Goal: Use online tool/utility: Utilize a website feature to perform a specific function

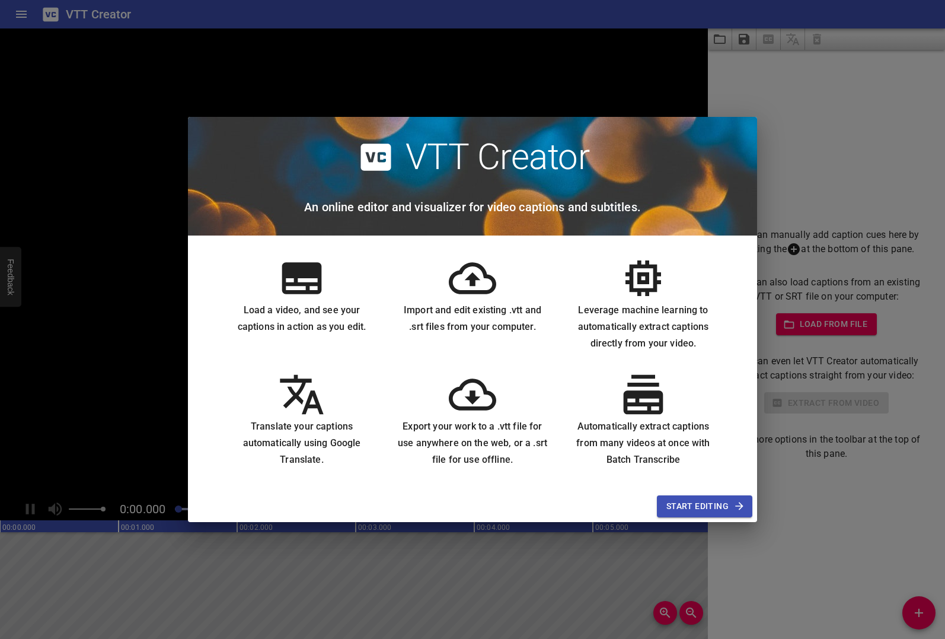
click at [696, 507] on span "Start Editing" at bounding box center [705, 506] width 76 height 15
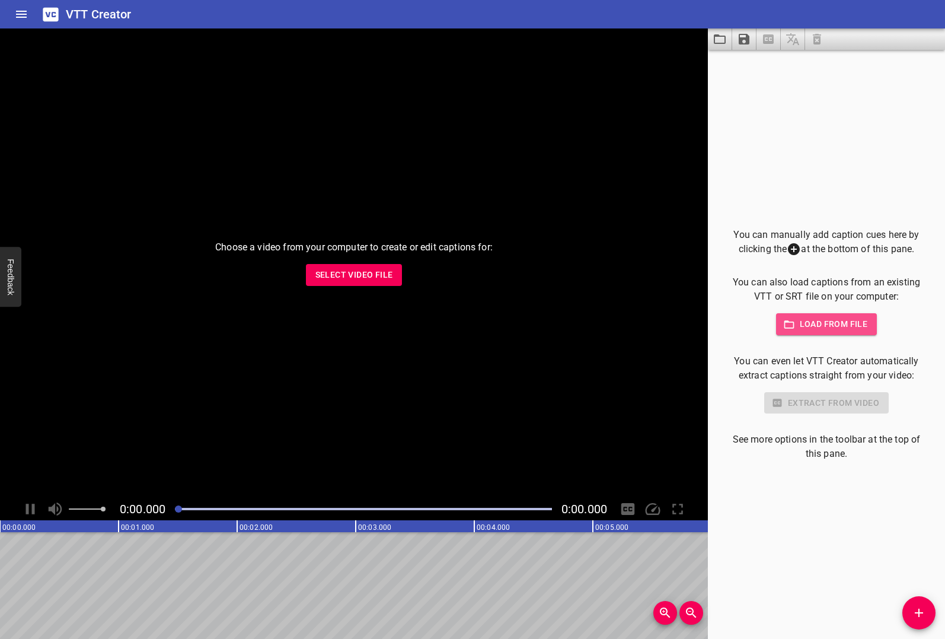
click at [809, 321] on span "Load from file" at bounding box center [827, 324] width 82 height 15
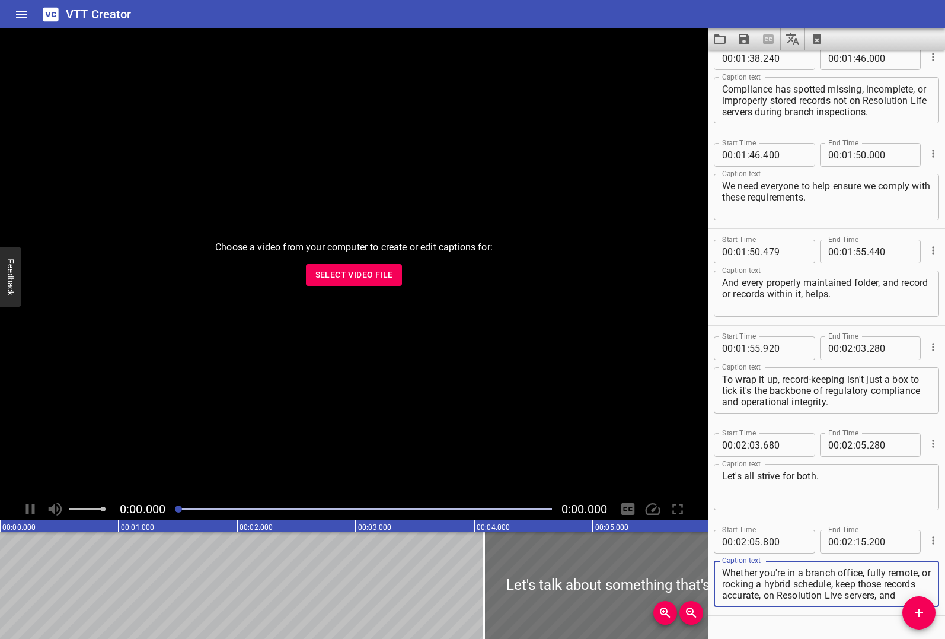
scroll to position [1690, 0]
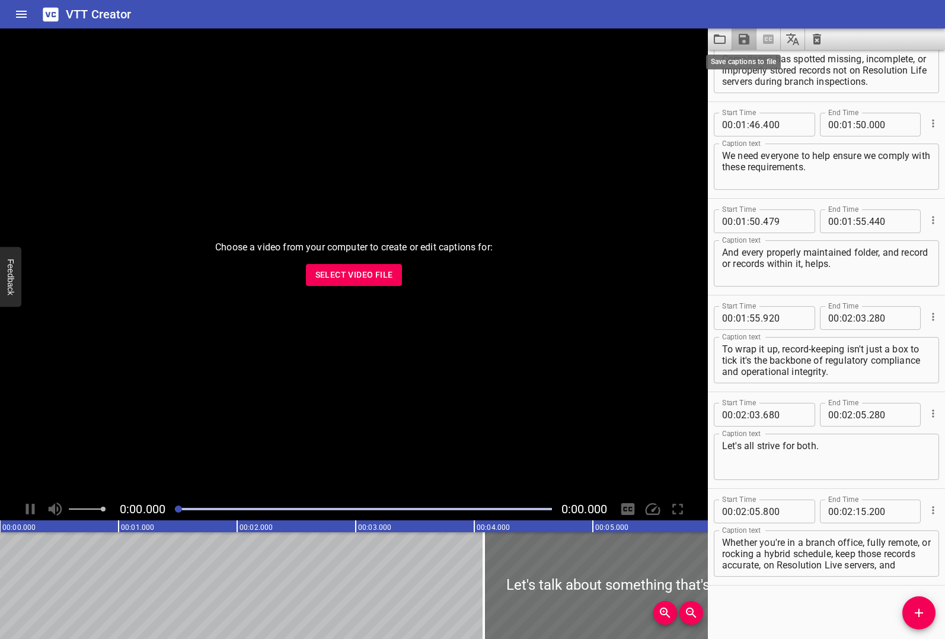
click at [746, 39] on icon "Save captions to file" at bounding box center [744, 39] width 11 height 11
click at [751, 62] on li "Save to VTT file" at bounding box center [775, 65] width 87 height 21
click at [574, 370] on div "Choose a video from your computer to create or edit captions for: Select Video …" at bounding box center [354, 262] width 708 height 469
click at [79, 14] on h6 "VTT Creator" at bounding box center [99, 14] width 66 height 19
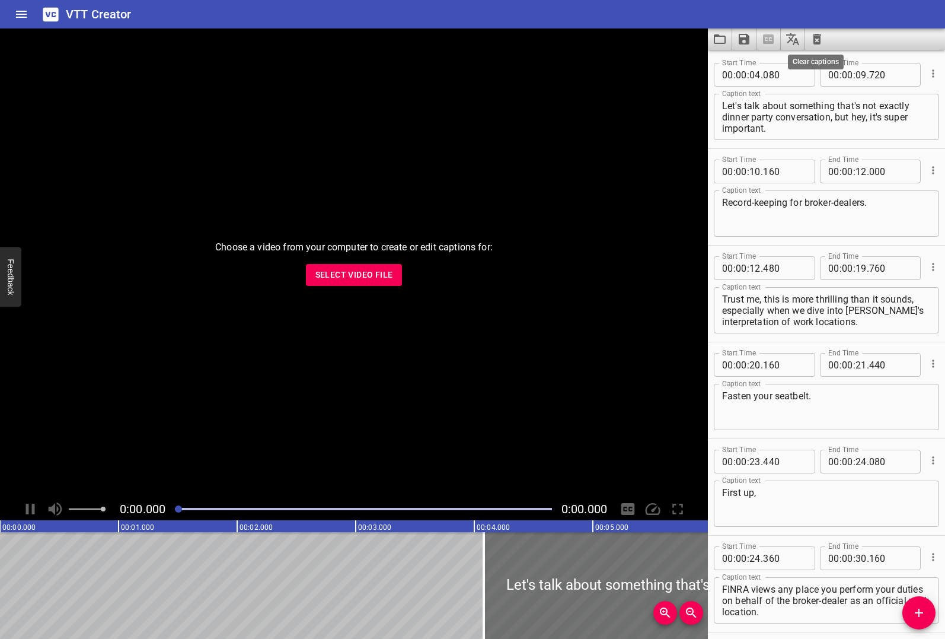
click at [816, 39] on icon "Clear captions" at bounding box center [817, 39] width 8 height 11
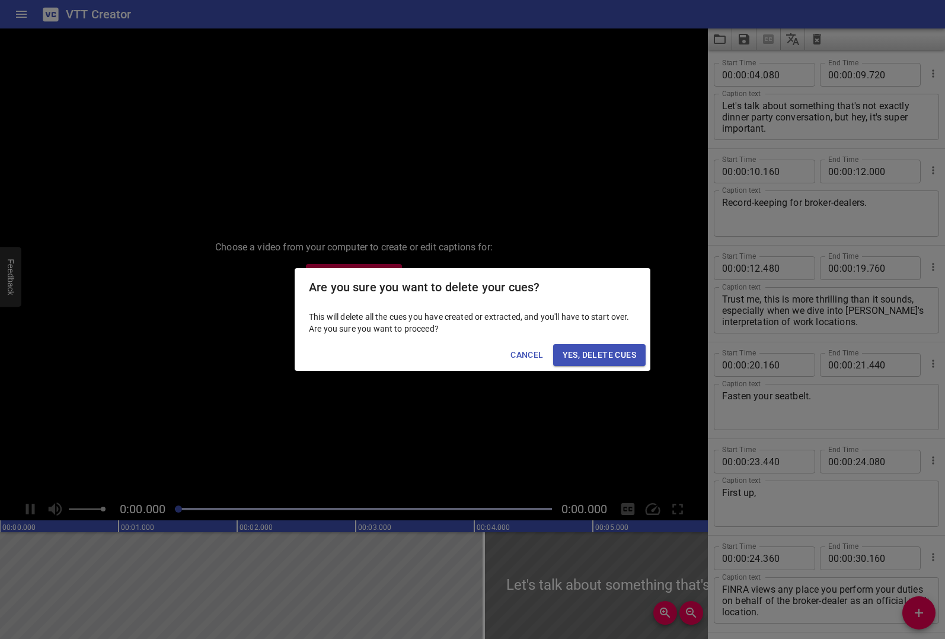
click at [619, 352] on span "Yes, Delete Cues" at bounding box center [600, 354] width 74 height 15
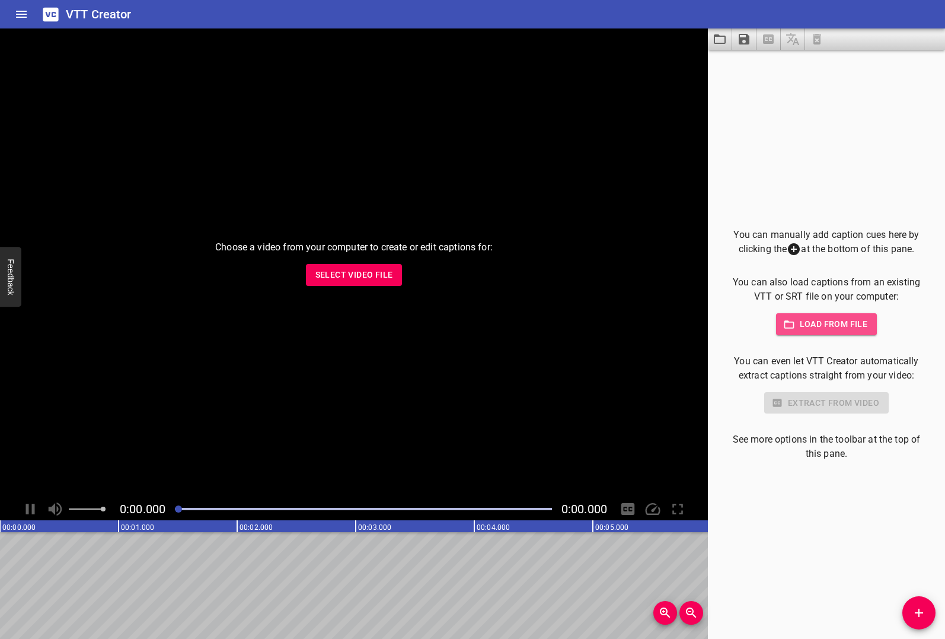
click at [798, 322] on span "Load from file" at bounding box center [827, 324] width 82 height 15
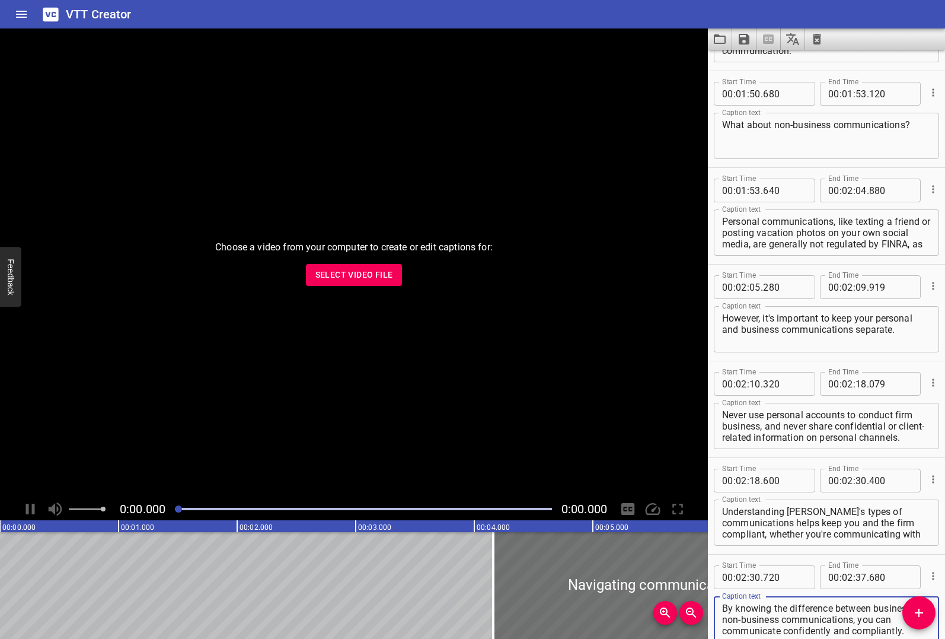
scroll to position [1593, 0]
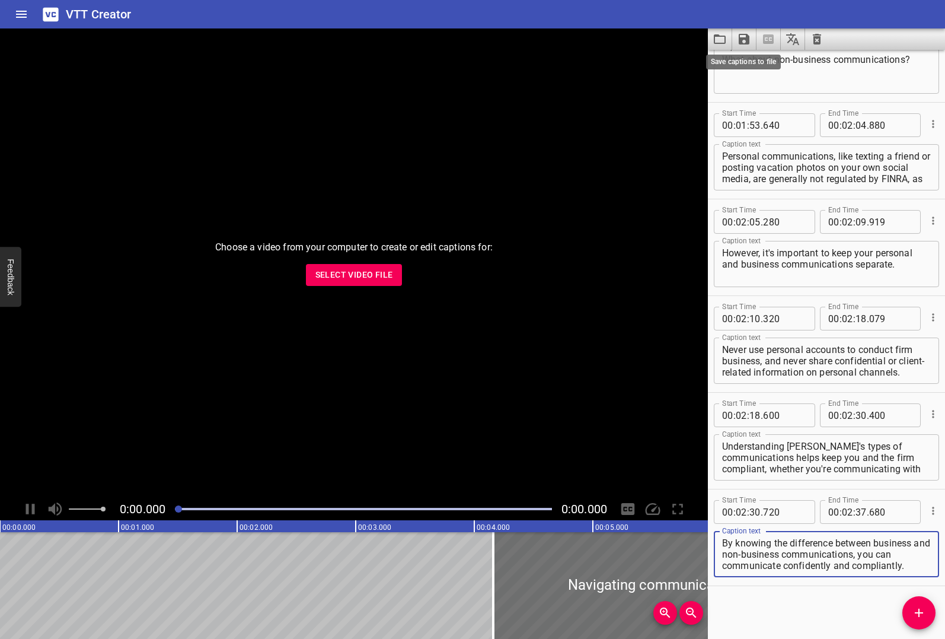
click at [745, 36] on icon "Save captions to file" at bounding box center [744, 39] width 14 height 14
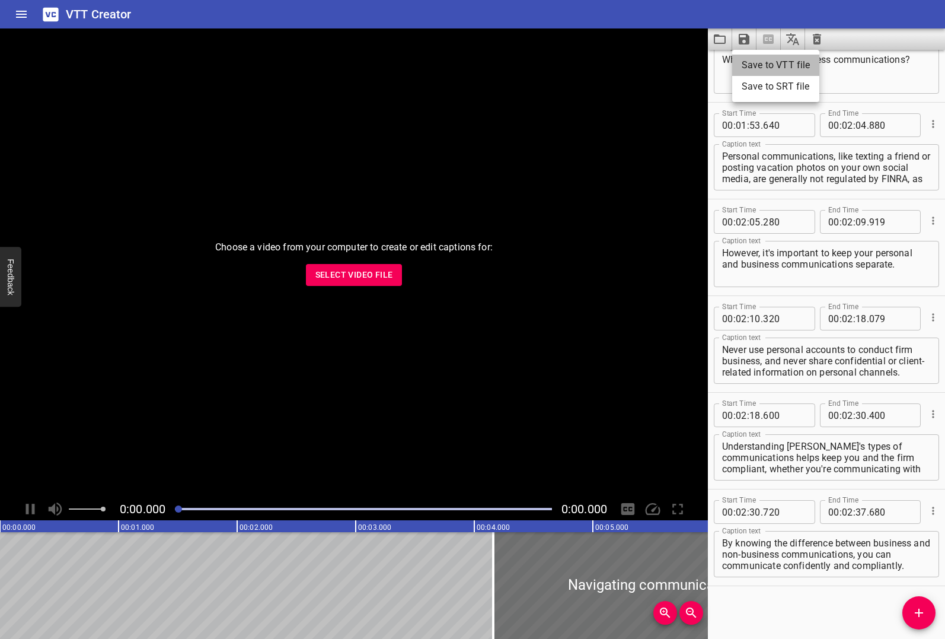
click at [742, 63] on li "Save to VTT file" at bounding box center [775, 65] width 87 height 21
click at [796, 616] on div "Start Time 00 : 00 : 04 . 160 Start Time End Time 00 : 00 : 13 . 920 End Time C…" at bounding box center [826, 344] width 237 height 589
click at [743, 41] on icon "Save captions to file" at bounding box center [744, 39] width 14 height 14
click at [750, 71] on li "Save to VTT file" at bounding box center [775, 65] width 87 height 21
click at [406, 320] on div "Choose a video from your computer to create or edit captions for: Select Video …" at bounding box center [354, 262] width 708 height 469
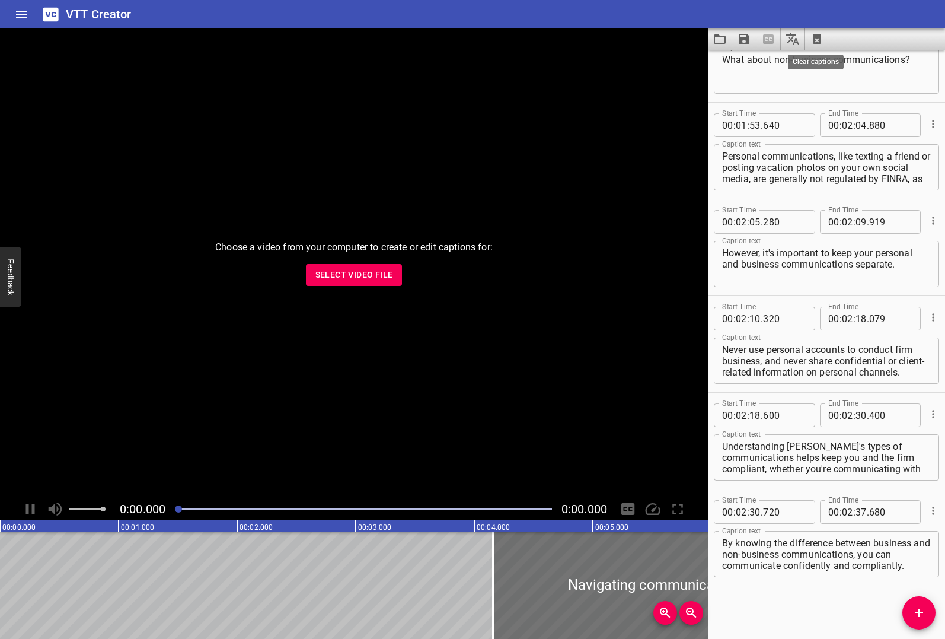
click at [813, 37] on icon "Clear captions" at bounding box center [817, 39] width 8 height 11
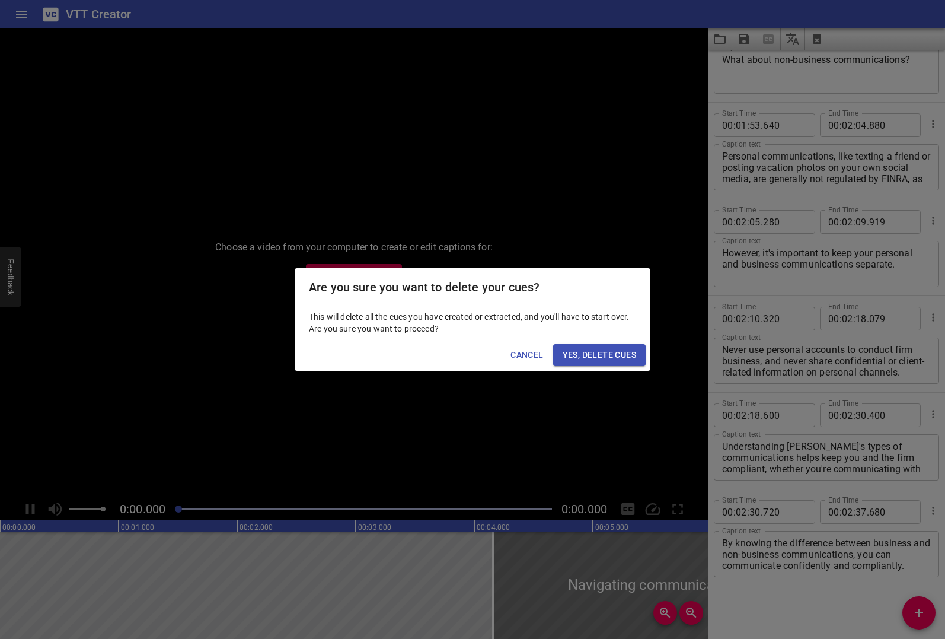
click at [600, 356] on span "Yes, Delete Cues" at bounding box center [600, 354] width 74 height 15
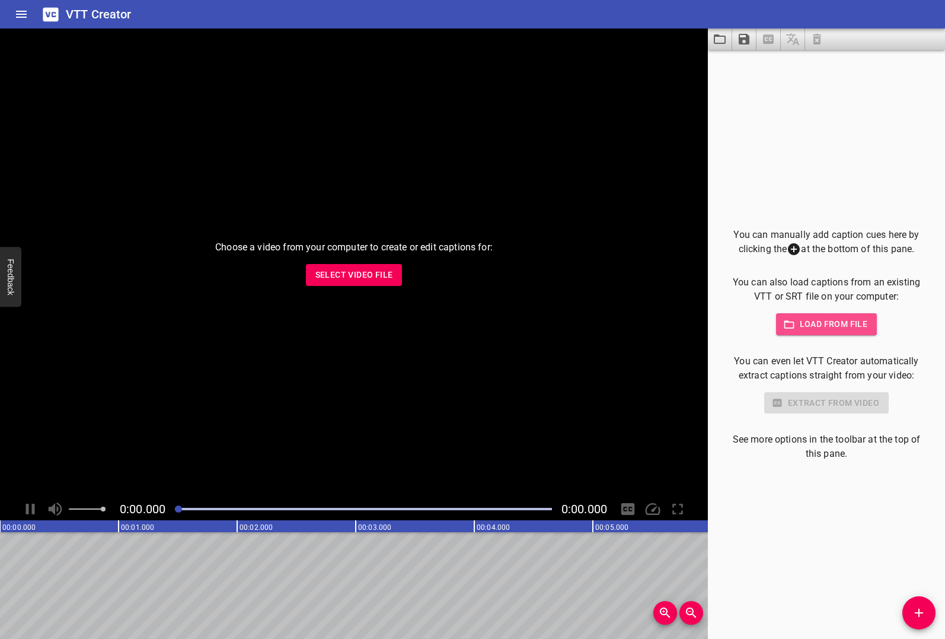
click at [852, 322] on span "Load from file" at bounding box center [827, 324] width 82 height 15
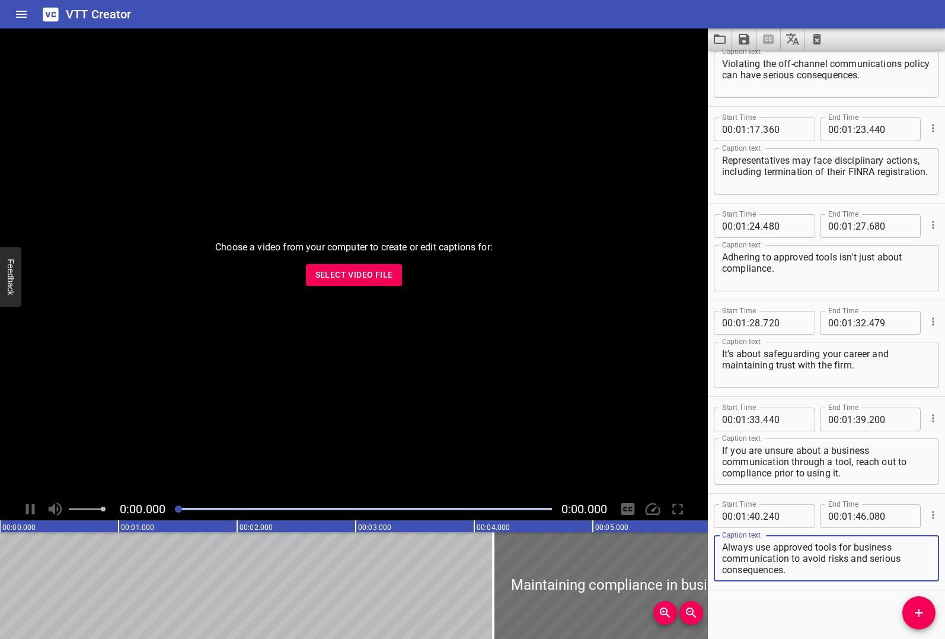
scroll to position [1013, 0]
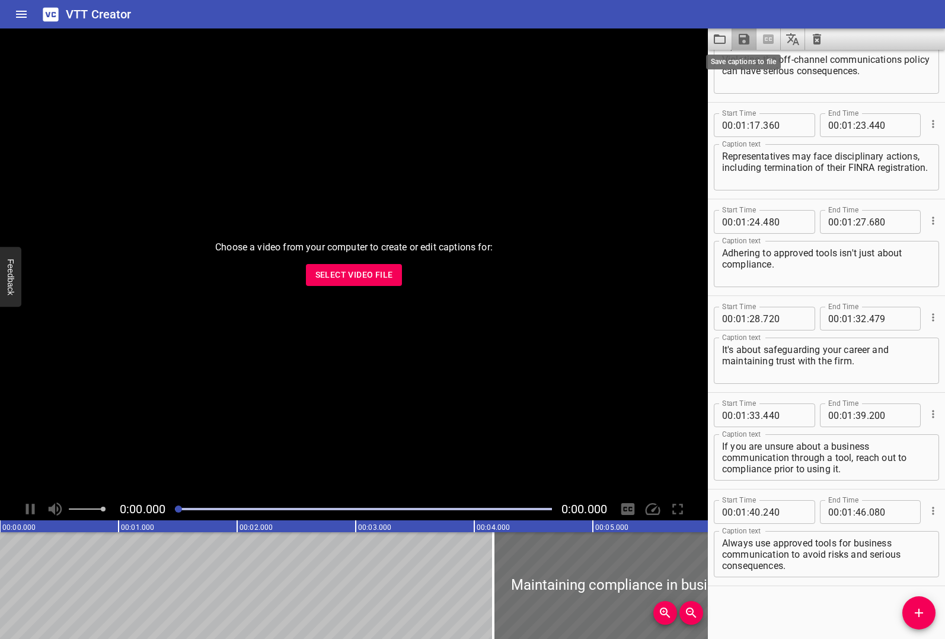
click at [743, 41] on icon "Save captions to file" at bounding box center [744, 39] width 14 height 14
click at [757, 60] on li "Save to VTT file" at bounding box center [775, 65] width 87 height 21
click at [531, 400] on div "Choose a video from your computer to create or edit captions for: Select Video …" at bounding box center [354, 262] width 708 height 469
click at [815, 41] on icon "Clear captions" at bounding box center [817, 39] width 14 height 14
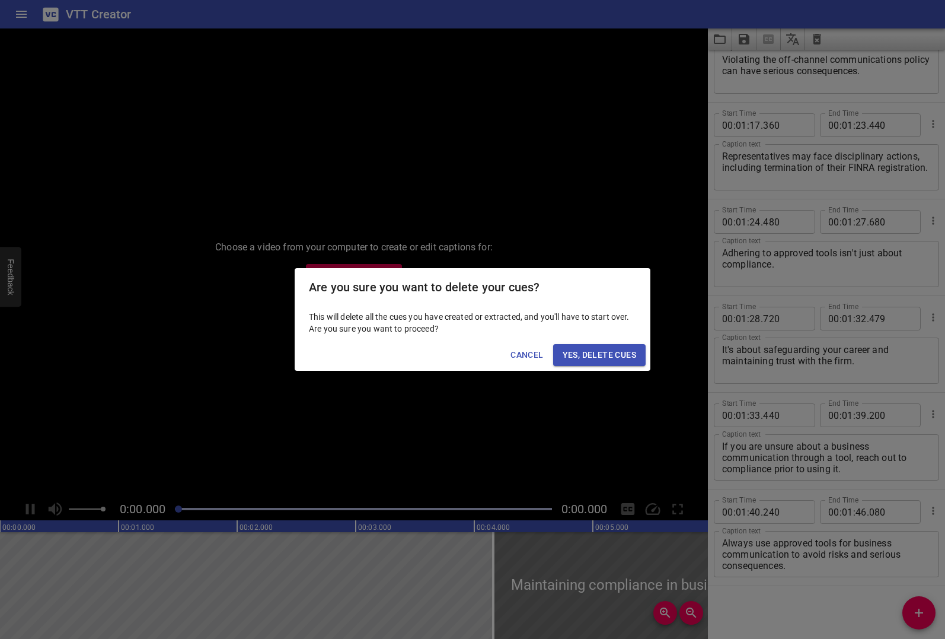
click at [591, 351] on span "Yes, Delete Cues" at bounding box center [600, 354] width 74 height 15
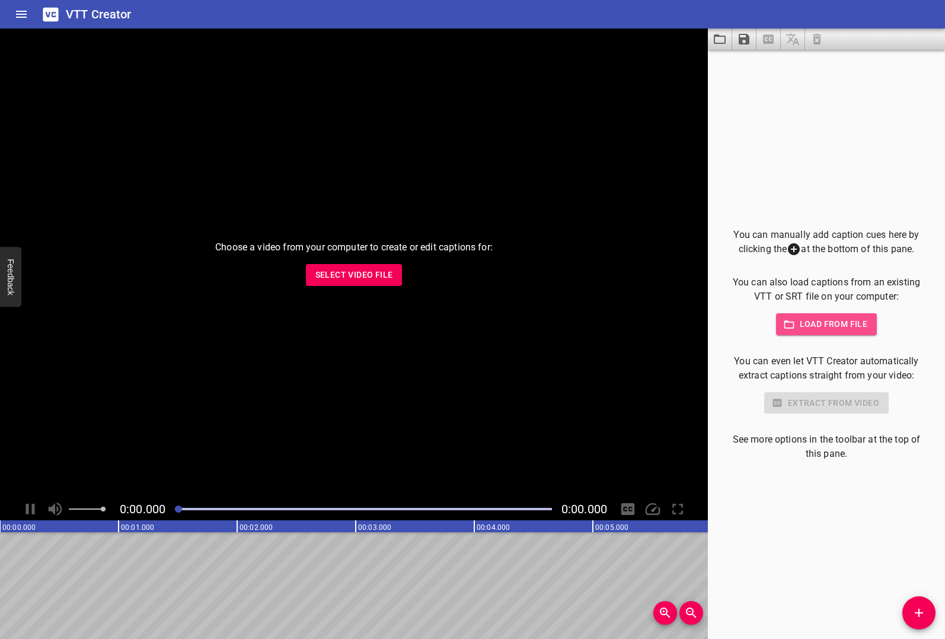
click at [821, 326] on span "Load from file" at bounding box center [827, 324] width 82 height 15
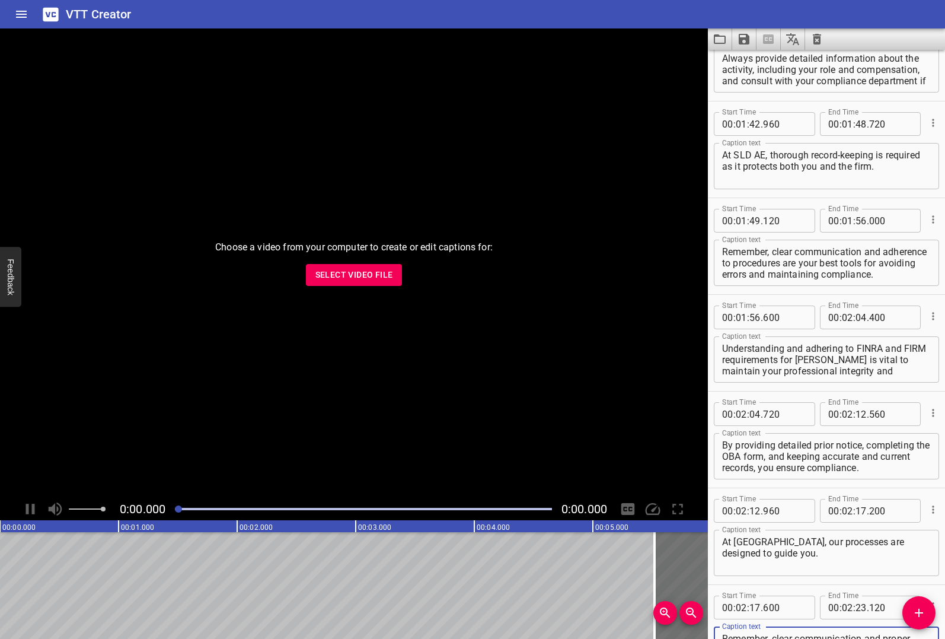
scroll to position [1303, 0]
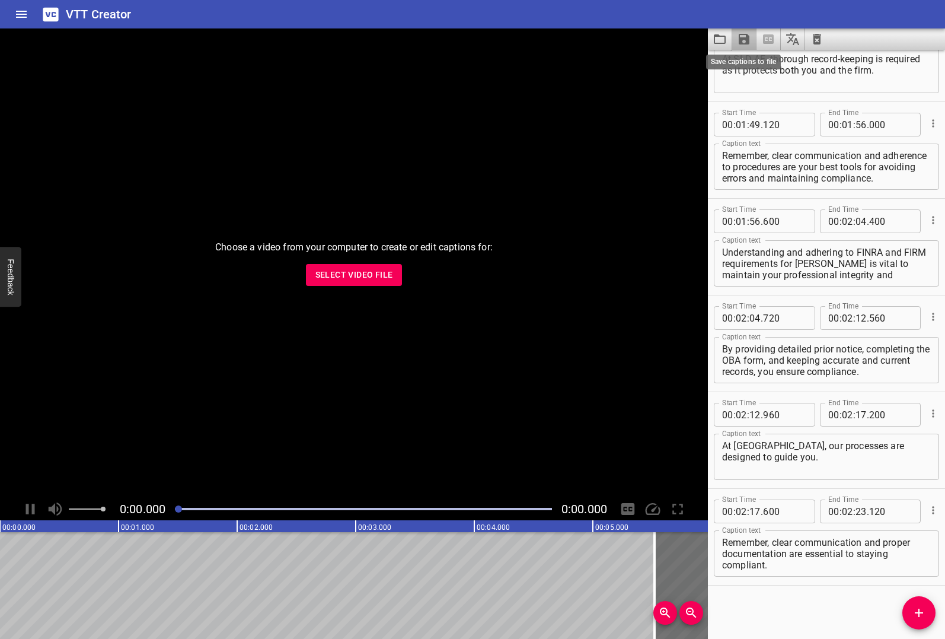
click at [741, 37] on icon "Save captions to file" at bounding box center [744, 39] width 11 height 11
click at [761, 66] on li "Save to VTT file" at bounding box center [775, 65] width 87 height 21
click at [816, 39] on icon "Clear captions" at bounding box center [817, 39] width 8 height 11
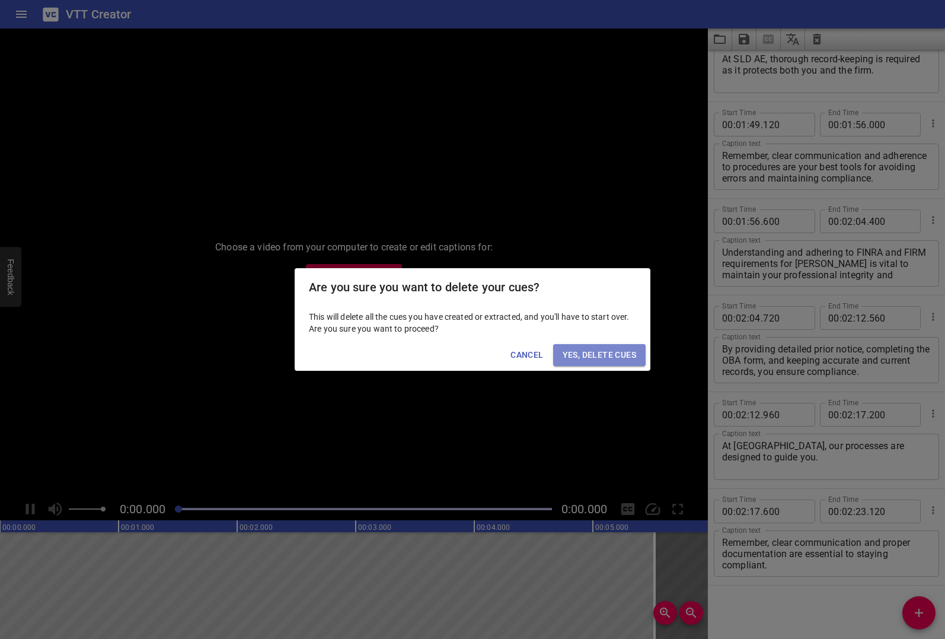
click at [618, 361] on span "Yes, Delete Cues" at bounding box center [600, 354] width 74 height 15
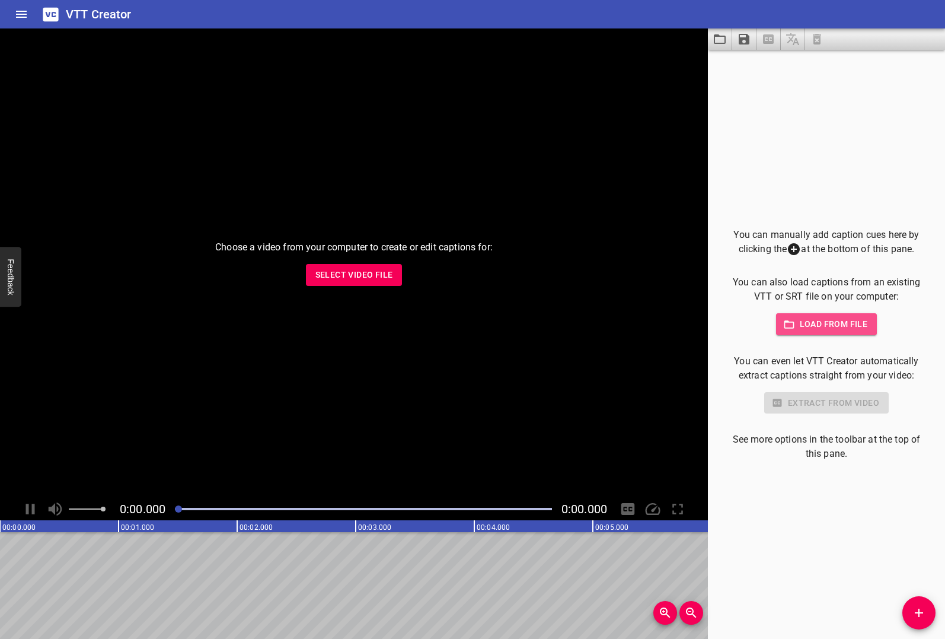
click at [830, 324] on span "Load from file" at bounding box center [827, 324] width 82 height 15
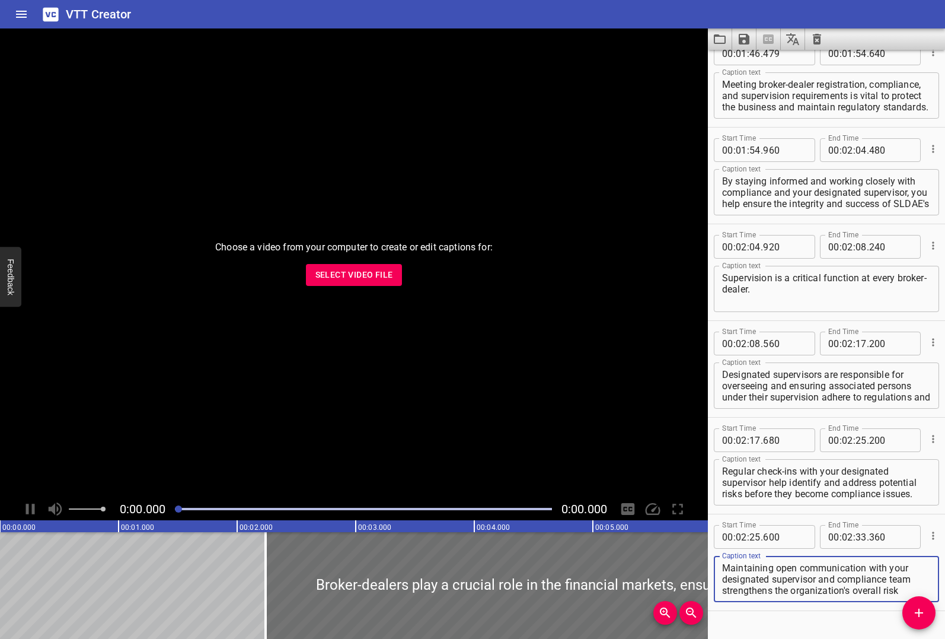
scroll to position [1399, 0]
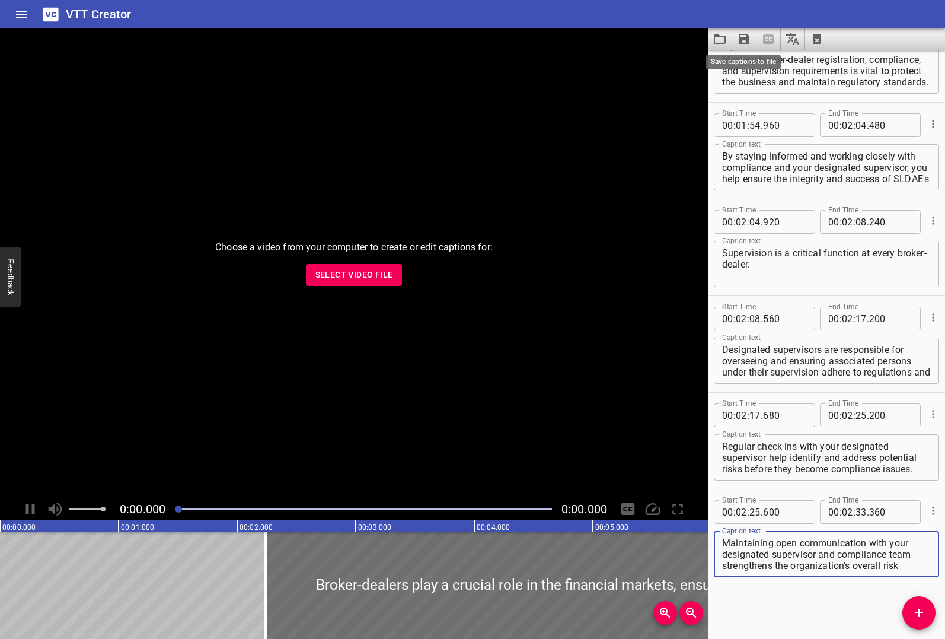
click at [747, 40] on icon "Save captions to file" at bounding box center [744, 39] width 11 height 11
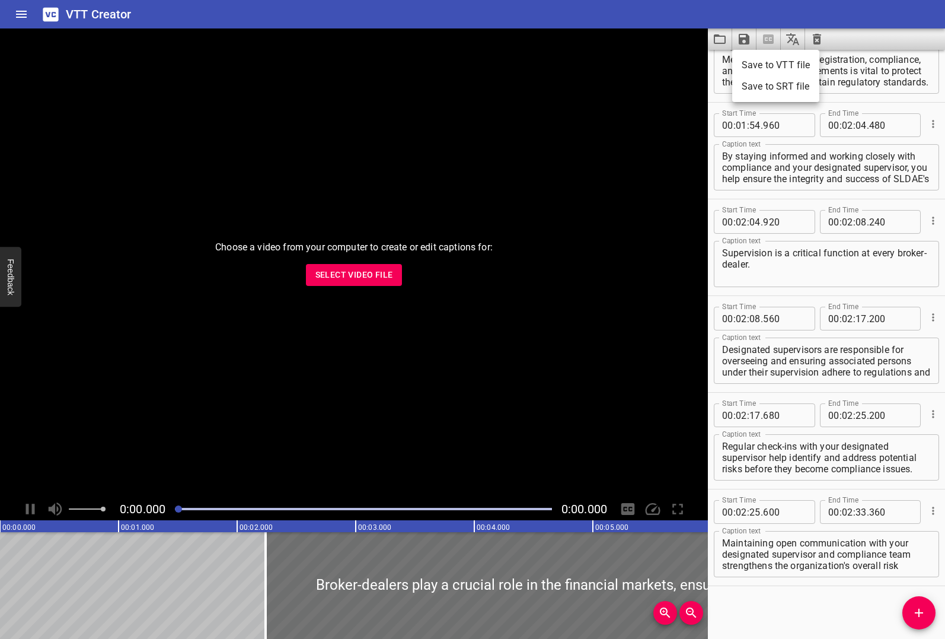
click at [759, 65] on li "Save to VTT file" at bounding box center [775, 65] width 87 height 21
